Goal: Task Accomplishment & Management: Complete application form

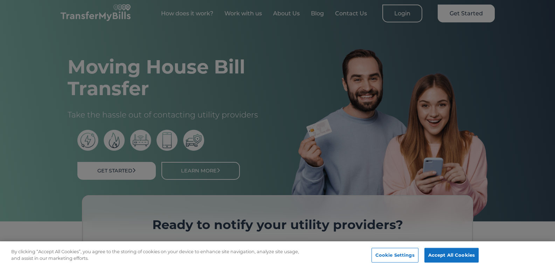
scroll to position [10, 0]
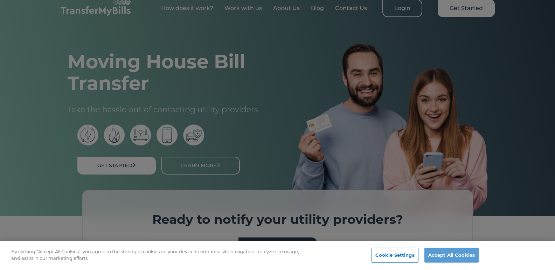
click at [458, 257] on button "Accept All Cookies" at bounding box center [451, 255] width 54 height 15
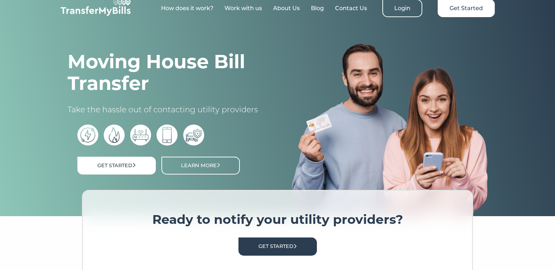
scroll to position [0, 0]
click at [118, 165] on link "Get Started" at bounding box center [116, 166] width 78 height 18
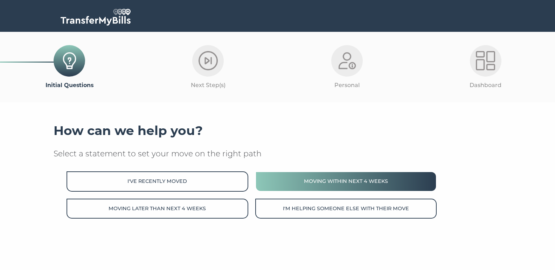
click at [333, 178] on button "Moving within next 4 weeks" at bounding box center [345, 181] width 181 height 20
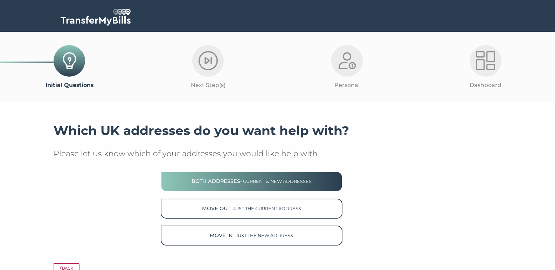
click at [294, 183] on span "- current & new addresses" at bounding box center [275, 181] width 71 height 5
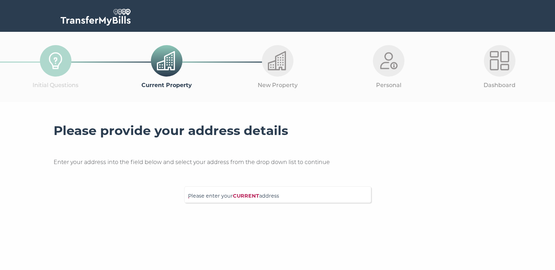
scroll to position [12, 0]
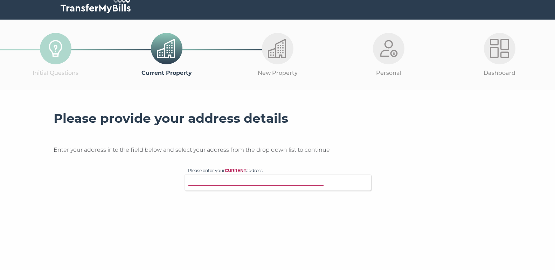
click at [250, 182] on input "Please enter your CURRENT address" at bounding box center [263, 181] width 150 height 7
type input "[STREET_ADDRESS][PERSON_NAME]"
click at [261, 193] on p "[STREET_ADDRESS][PERSON_NAME]" at bounding box center [281, 196] width 172 height 8
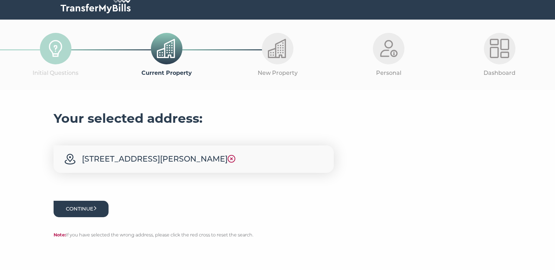
click at [80, 209] on button "Continue" at bounding box center [81, 209] width 55 height 16
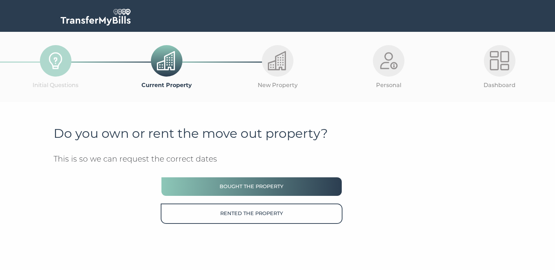
click at [240, 183] on button "Bought the property" at bounding box center [251, 187] width 181 height 20
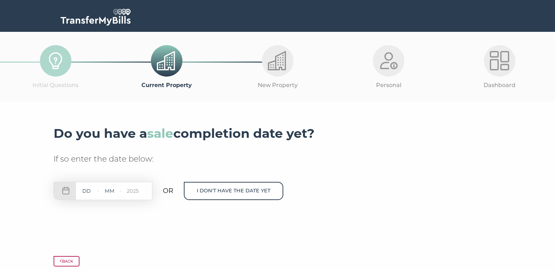
click at [91, 191] on input "text" at bounding box center [86, 191] width 21 height 9
type input "22"
click at [110, 189] on input "text" at bounding box center [109, 191] width 21 height 9
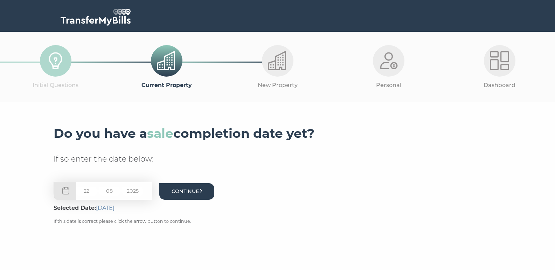
type input "08"
click at [188, 192] on button "Continue" at bounding box center [186, 191] width 55 height 16
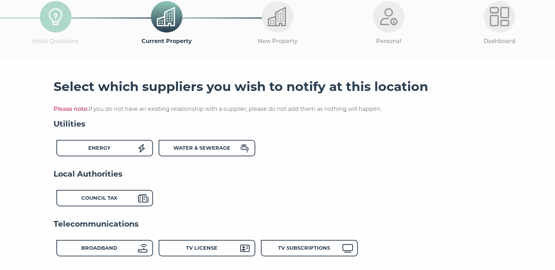
scroll to position [58, 0]
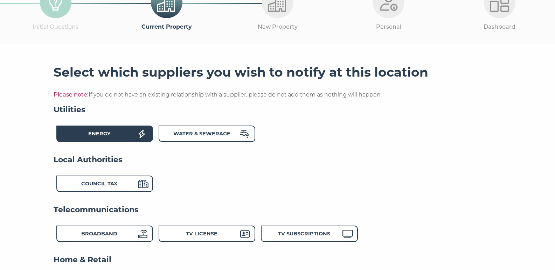
click at [118, 135] on div "Energy" at bounding box center [99, 135] width 77 height 10
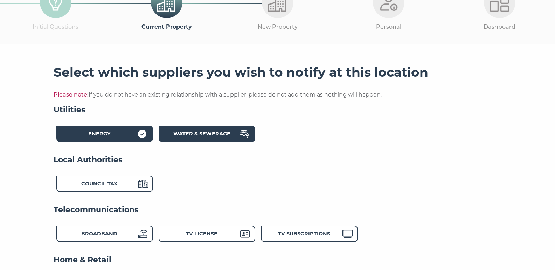
click at [191, 133] on strong "Water & Sewerage" at bounding box center [201, 134] width 57 height 6
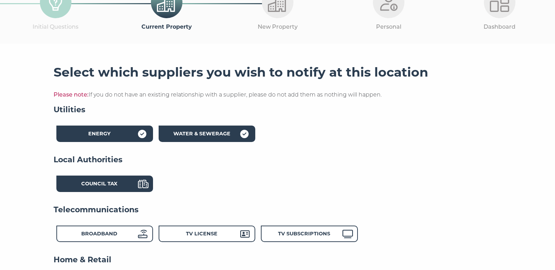
click at [112, 186] on div "Council Tax" at bounding box center [99, 185] width 77 height 10
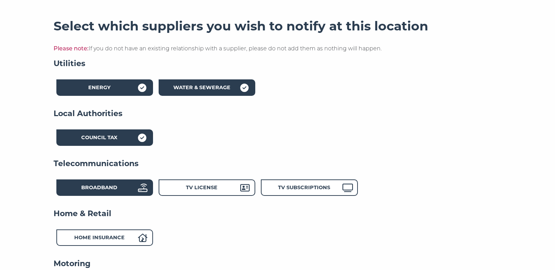
click at [112, 185] on strong "Broadband" at bounding box center [99, 187] width 36 height 6
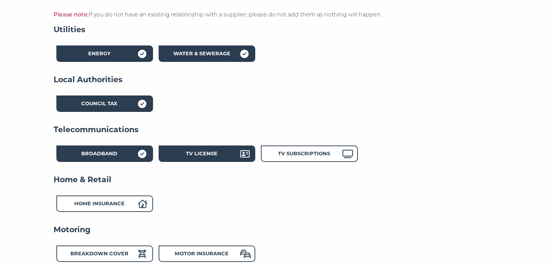
click at [204, 153] on strong "TV License" at bounding box center [201, 153] width 31 height 6
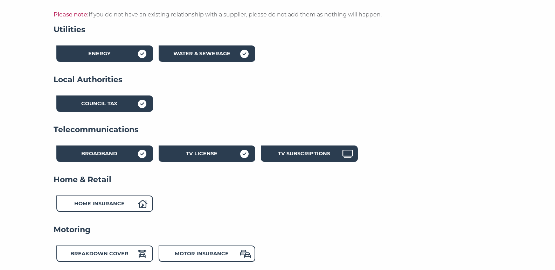
click at [294, 151] on strong "TV Subscriptions" at bounding box center [304, 153] width 52 height 6
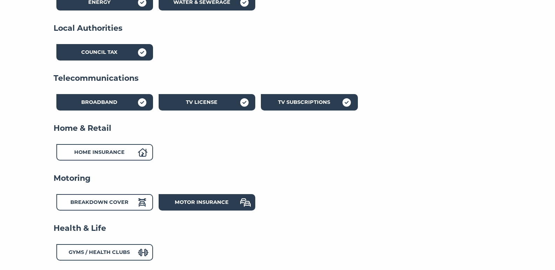
scroll to position [207, 0]
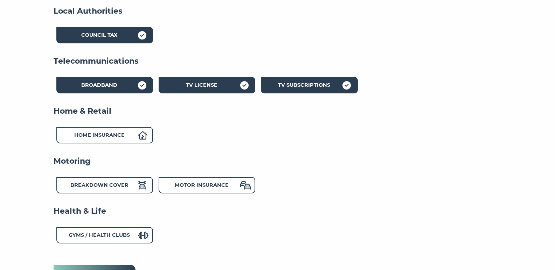
click at [303, 82] on strong "TV Subscriptions" at bounding box center [304, 85] width 52 height 6
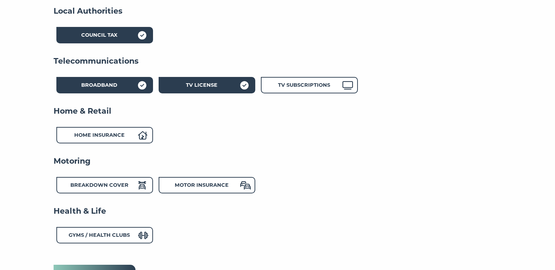
click at [223, 82] on div "TV License" at bounding box center [201, 86] width 77 height 10
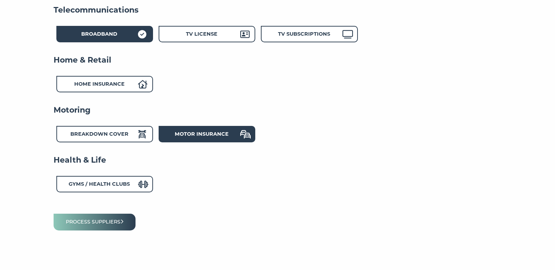
scroll to position [285, 0]
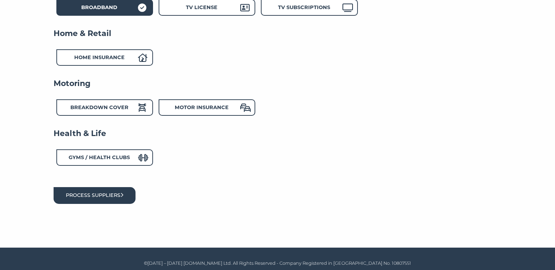
click at [124, 191] on button "Process suppliers" at bounding box center [95, 195] width 82 height 16
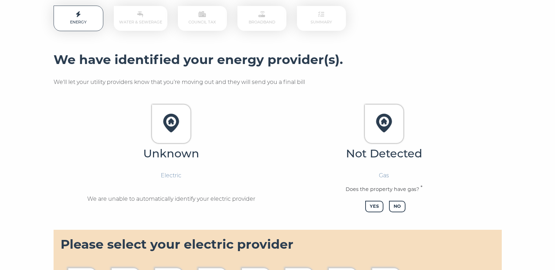
scroll to position [164, 0]
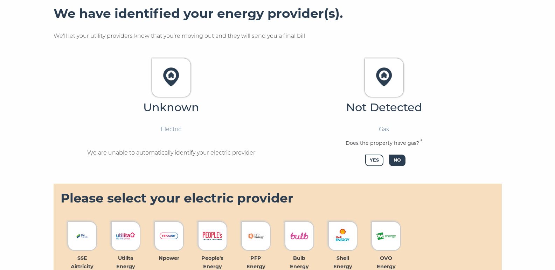
click at [398, 158] on span "No" at bounding box center [397, 161] width 16 height 12
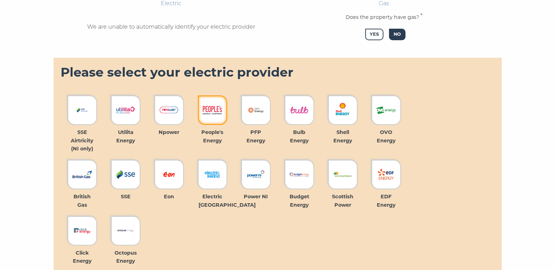
scroll to position [302, 0]
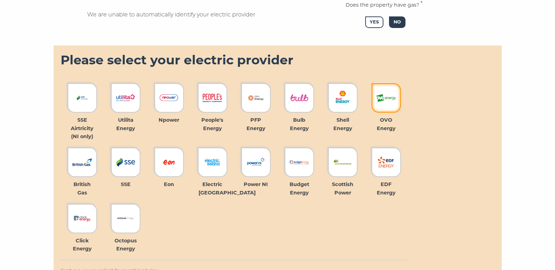
click at [391, 95] on img at bounding box center [385, 97] width 19 height 19
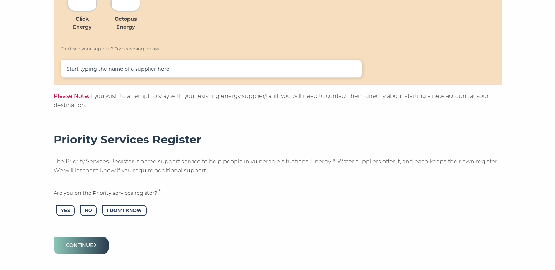
scroll to position [525, 0]
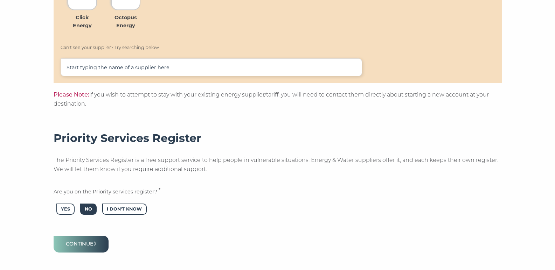
click at [93, 204] on span "No" at bounding box center [88, 210] width 16 height 12
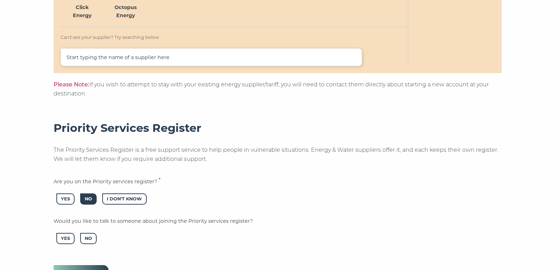
scroll to position [565, 0]
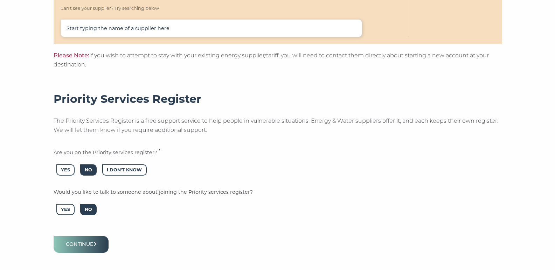
click at [88, 205] on span "No" at bounding box center [88, 210] width 16 height 12
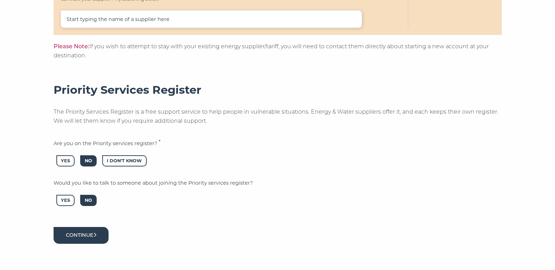
scroll to position [600, 0]
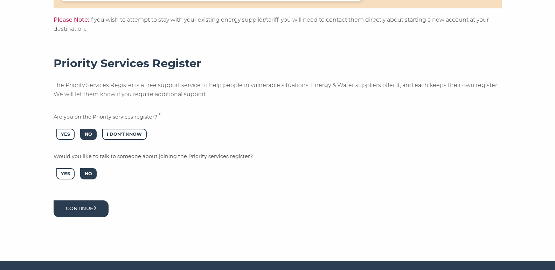
click at [93, 204] on button "Continue" at bounding box center [81, 209] width 55 height 16
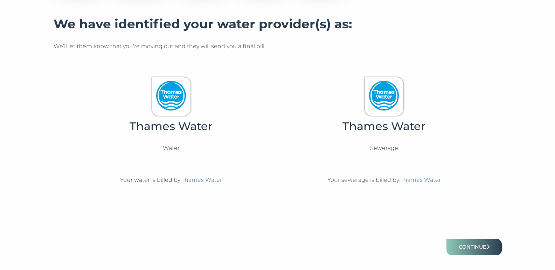
scroll to position [166, 0]
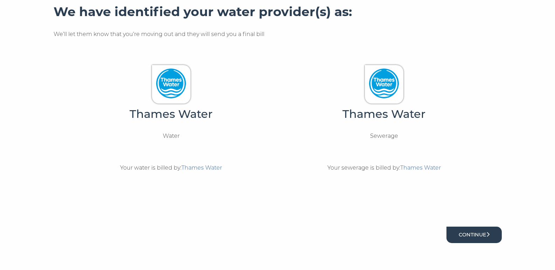
click at [465, 232] on button "Continue" at bounding box center [473, 235] width 55 height 16
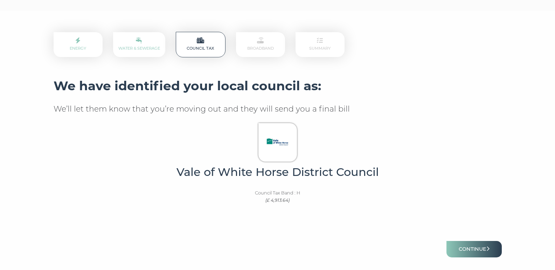
scroll to position [134, 0]
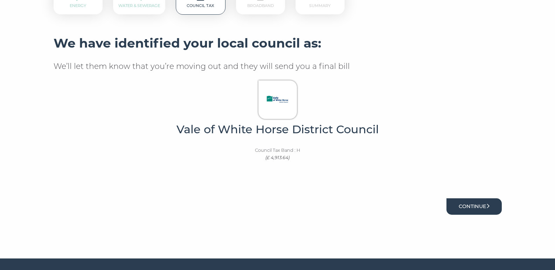
click at [462, 206] on button "Continue" at bounding box center [473, 206] width 55 height 16
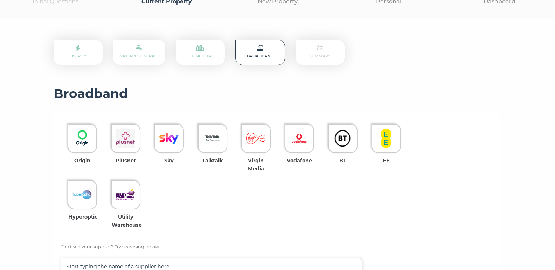
scroll to position [131, 0]
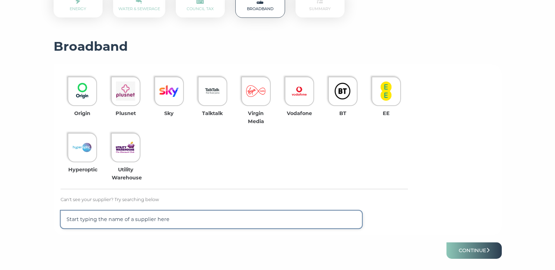
click at [159, 214] on input "text" at bounding box center [212, 220] width 302 height 18
type input "Giga"
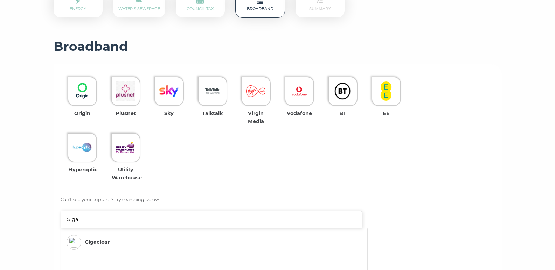
click at [76, 239] on img at bounding box center [74, 242] width 10 height 10
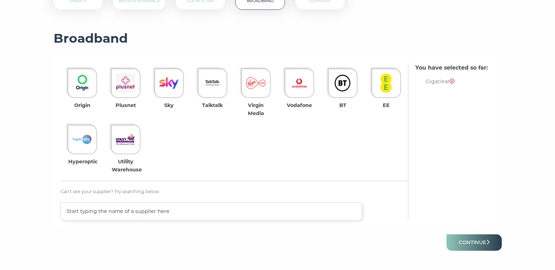
scroll to position [188, 0]
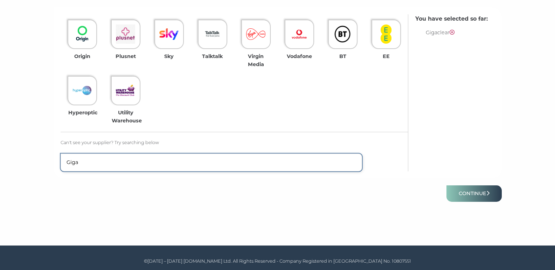
type input "Giga"
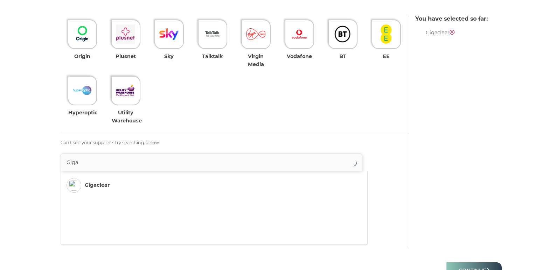
click at [104, 181] on span "Gigaclear" at bounding box center [97, 185] width 25 height 8
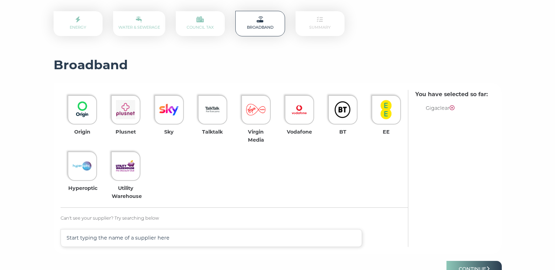
scroll to position [126, 0]
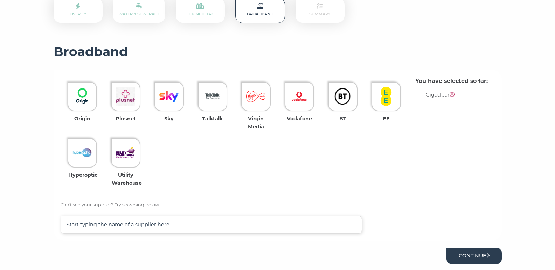
click at [466, 252] on button "Continue" at bounding box center [473, 256] width 55 height 16
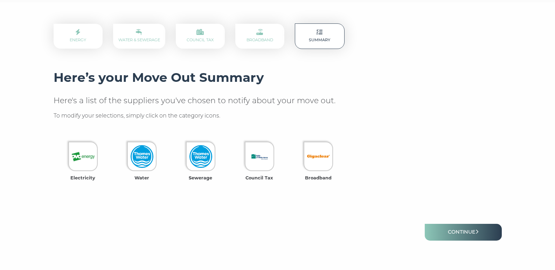
scroll to position [107, 0]
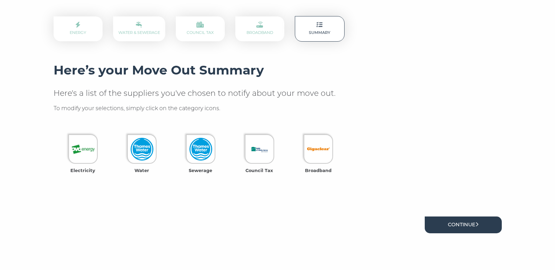
click at [457, 222] on link "Continue" at bounding box center [463, 225] width 77 height 16
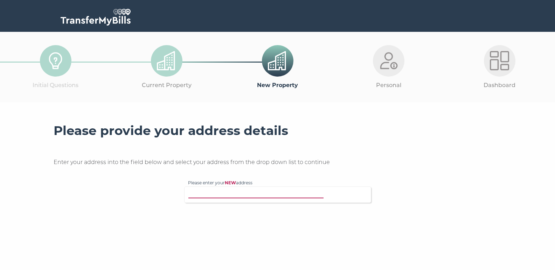
click at [264, 193] on input "Please enter your NEW address" at bounding box center [263, 193] width 150 height 7
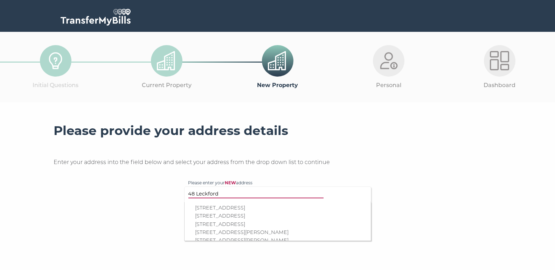
type input "48 Leckford"
click at [274, 205] on p "[STREET_ADDRESS]" at bounding box center [281, 208] width 172 height 8
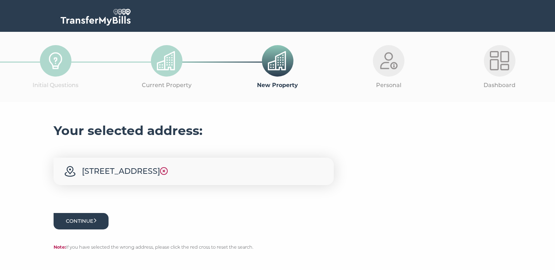
click at [96, 219] on button "Continue" at bounding box center [81, 221] width 55 height 16
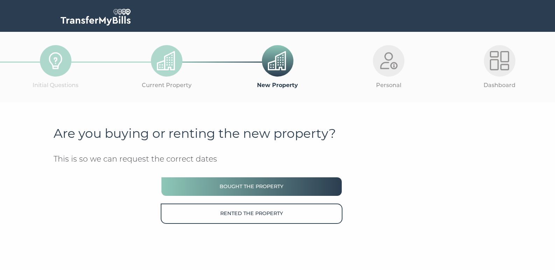
click at [240, 188] on button "Bought the property" at bounding box center [251, 187] width 181 height 20
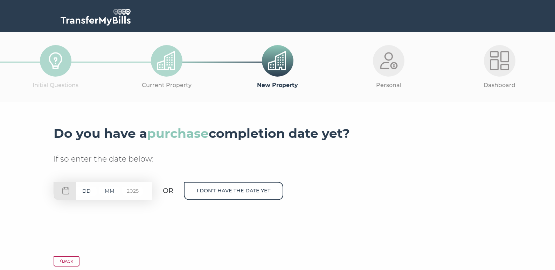
click at [91, 190] on input "text" at bounding box center [86, 191] width 21 height 9
type input "27"
click at [104, 189] on input "text" at bounding box center [109, 191] width 21 height 9
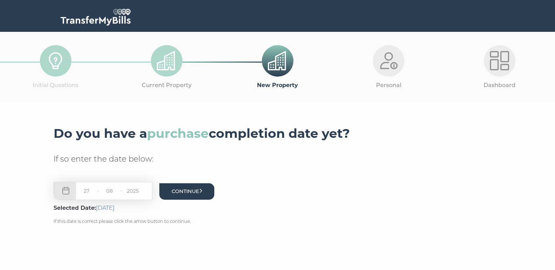
type input "08"
click at [197, 189] on button "Continue" at bounding box center [186, 191] width 55 height 16
